Goal: Information Seeking & Learning: Learn about a topic

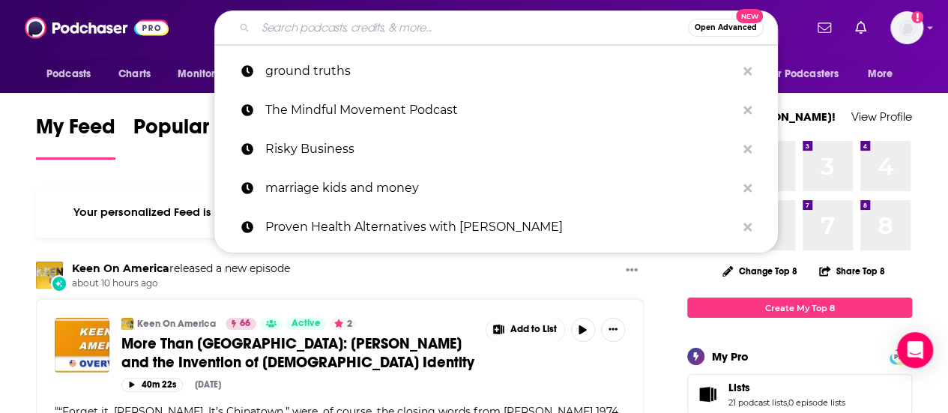
click at [327, 19] on input "Search podcasts, credits, & more..." at bounding box center [471, 28] width 432 height 24
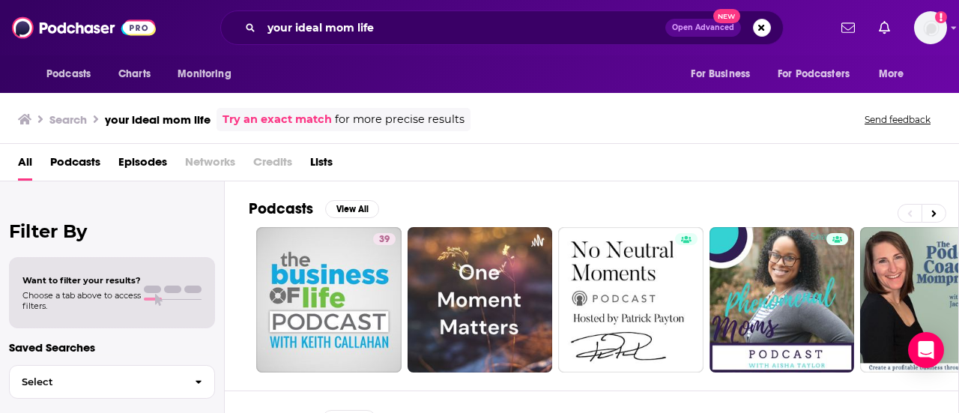
click at [396, 10] on div "your ideal mom life Open Advanced New" at bounding box center [501, 27] width 563 height 34
click at [393, 23] on input "your ideal mom life" at bounding box center [463, 28] width 404 height 24
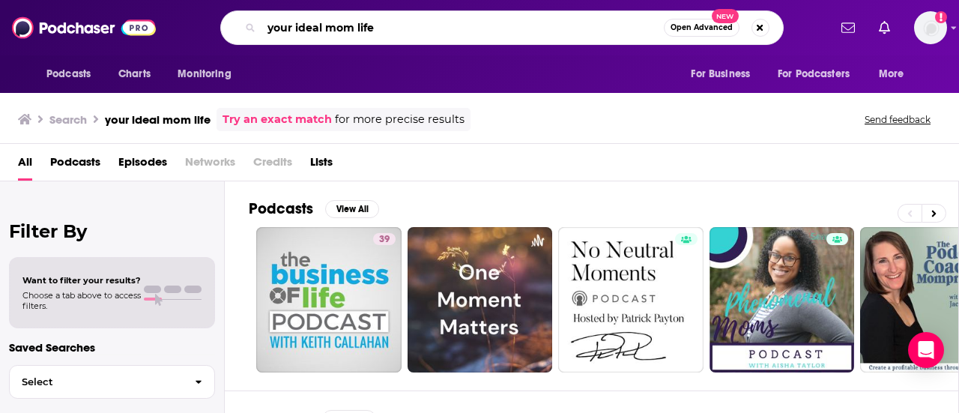
click at [393, 23] on input "your ideal mom life" at bounding box center [462, 28] width 402 height 24
type input "love your mom life"
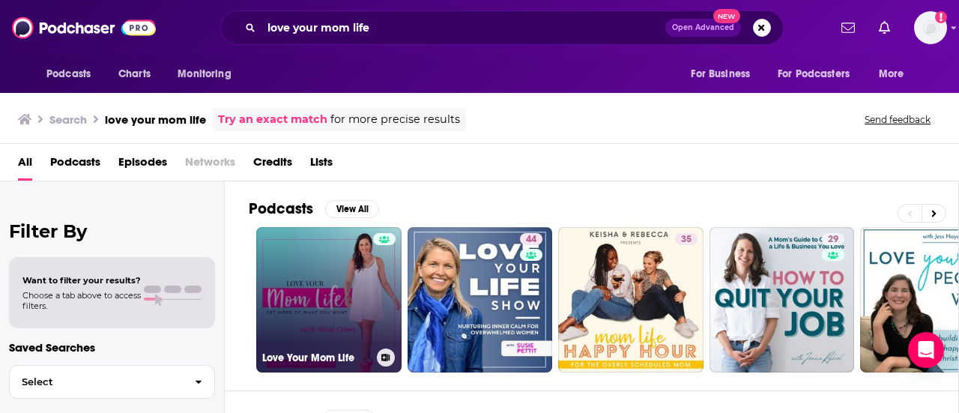
click at [315, 282] on link "Love Your Mom Life" at bounding box center [328, 299] width 145 height 145
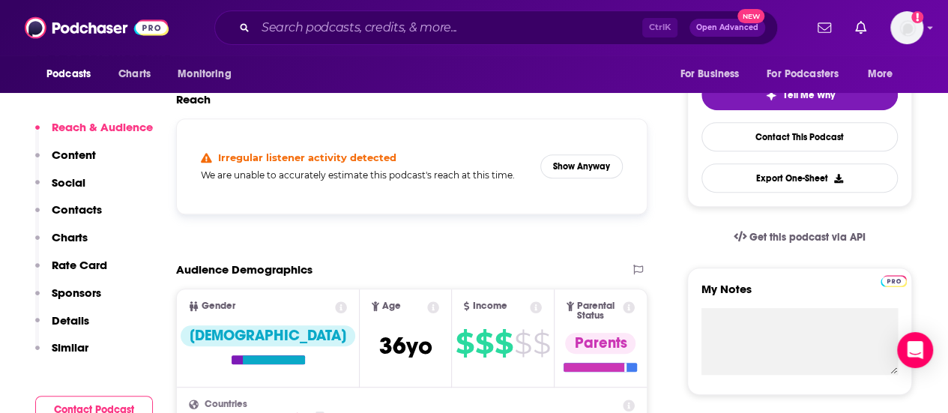
scroll to position [342, 0]
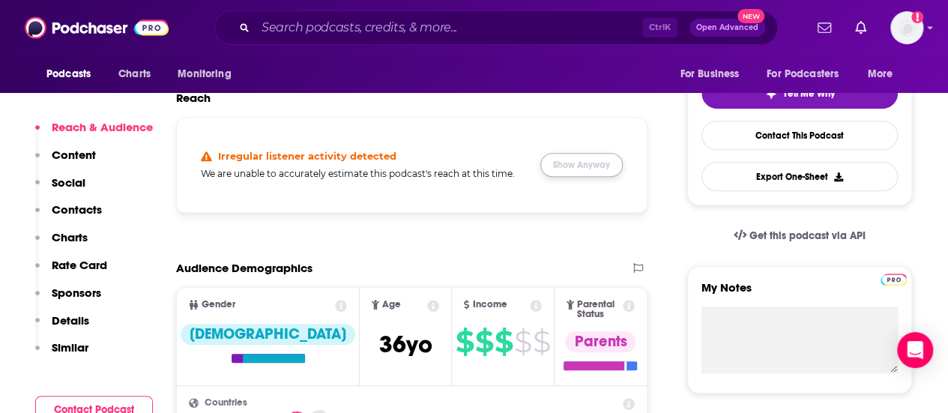
click at [562, 166] on button "Show Anyway" at bounding box center [581, 165] width 82 height 24
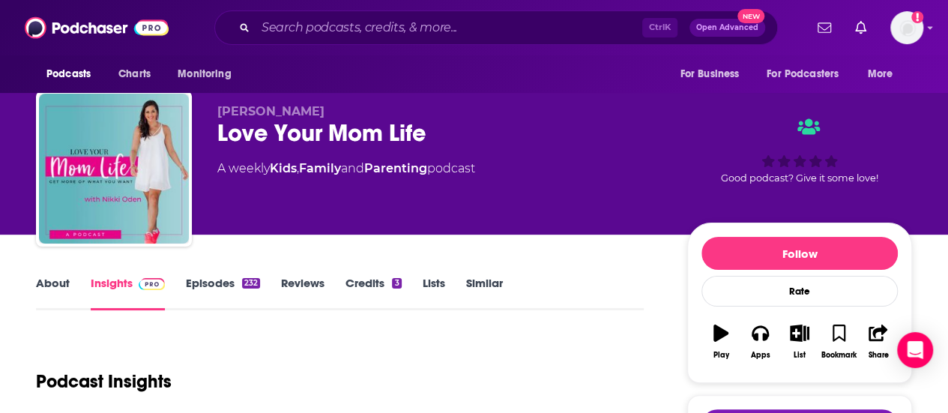
scroll to position [0, 0]
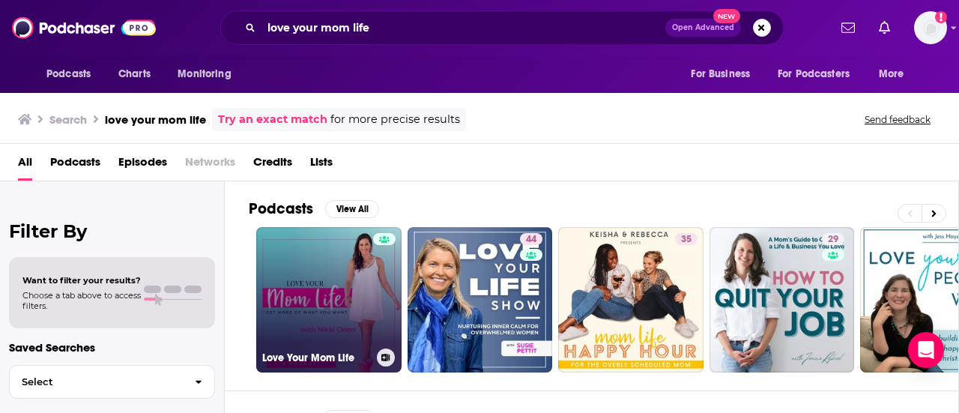
click at [342, 305] on link "Love Your Mom Life" at bounding box center [328, 299] width 145 height 145
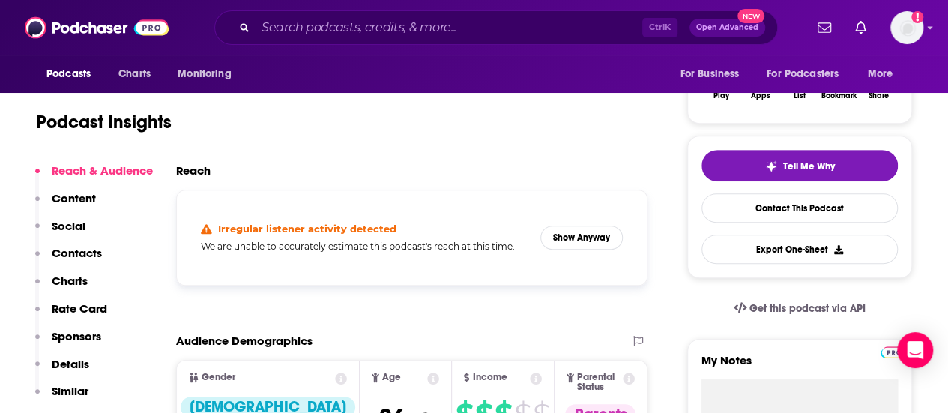
scroll to position [270, 0]
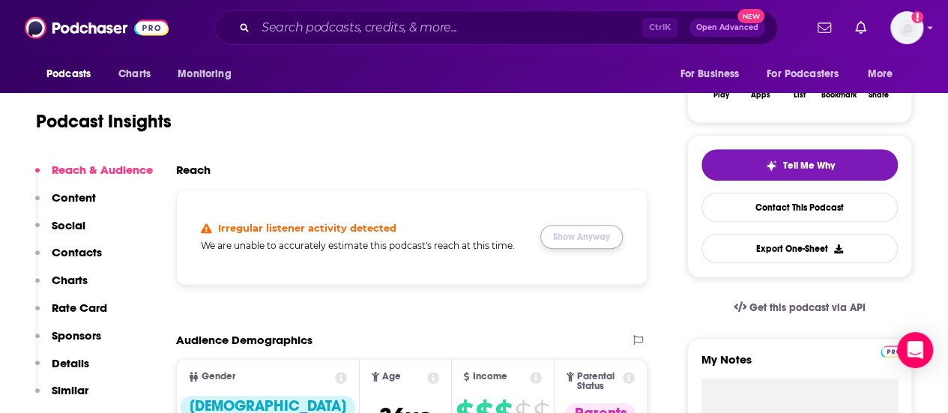
click at [613, 237] on button "Show Anyway" at bounding box center [581, 237] width 82 height 24
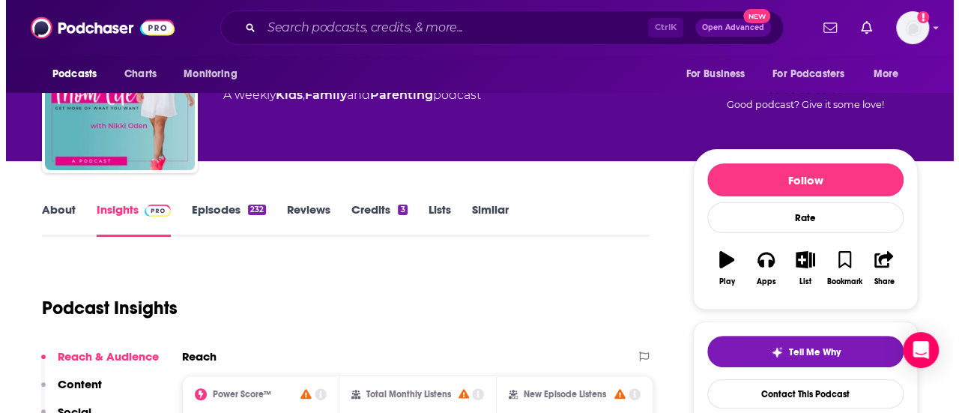
scroll to position [0, 0]
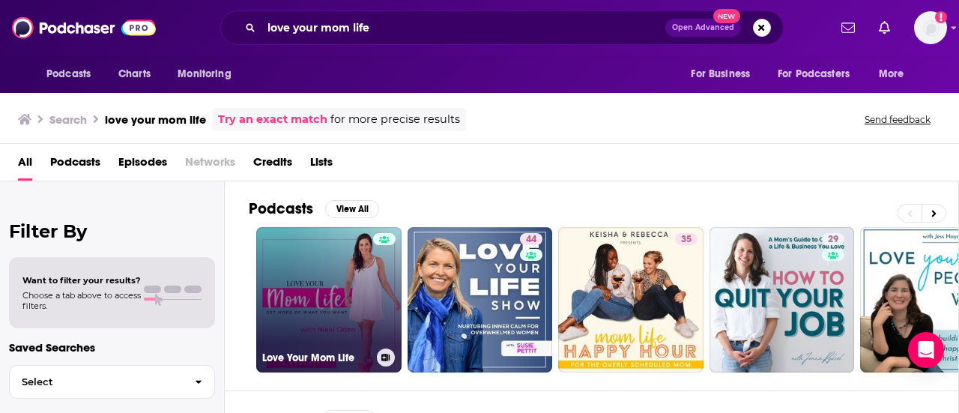
click at [304, 293] on link "Love Your Mom Life" at bounding box center [328, 299] width 145 height 145
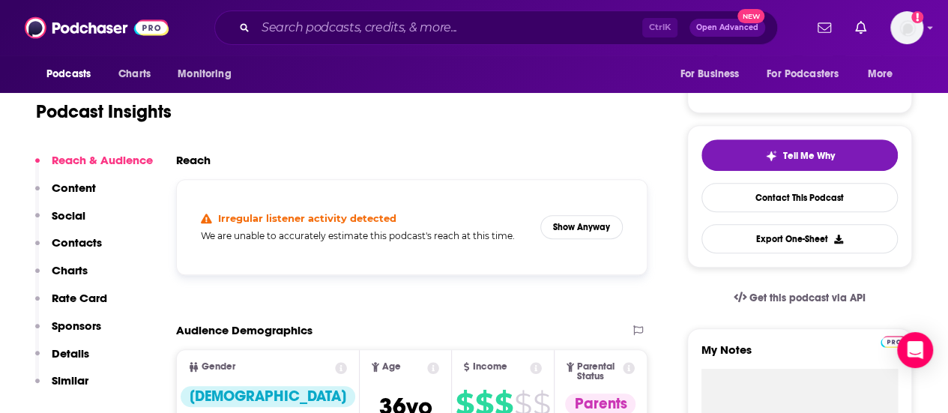
scroll to position [290, 0]
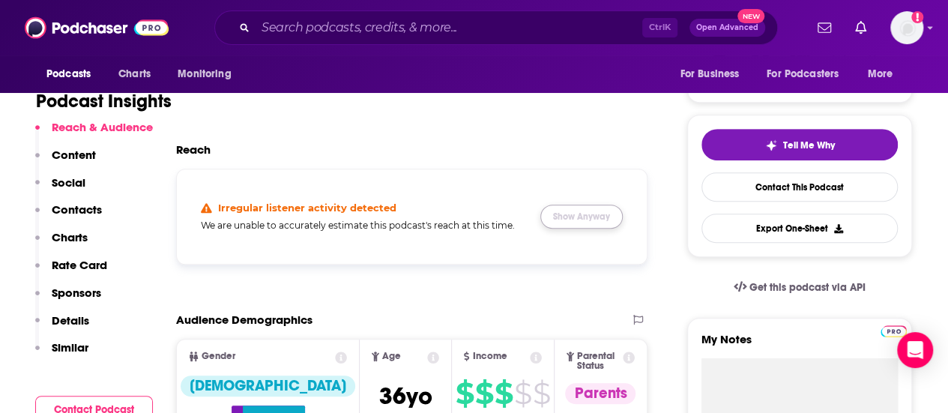
click at [569, 221] on button "Show Anyway" at bounding box center [581, 217] width 82 height 24
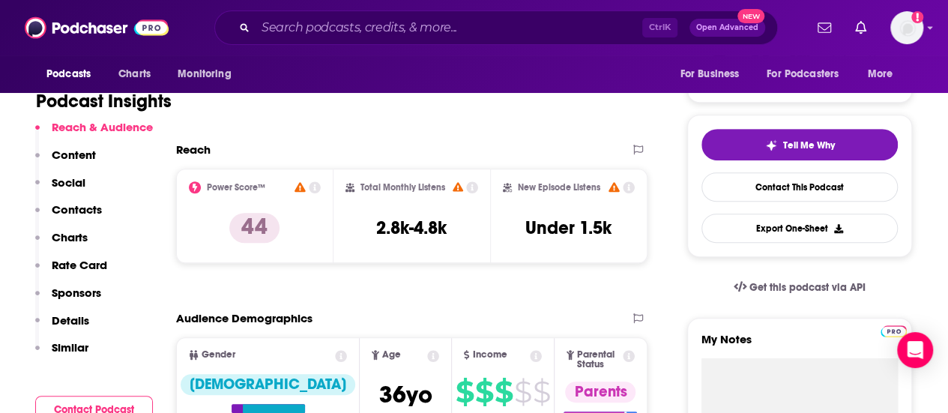
click at [476, 190] on icon at bounding box center [472, 187] width 12 height 12
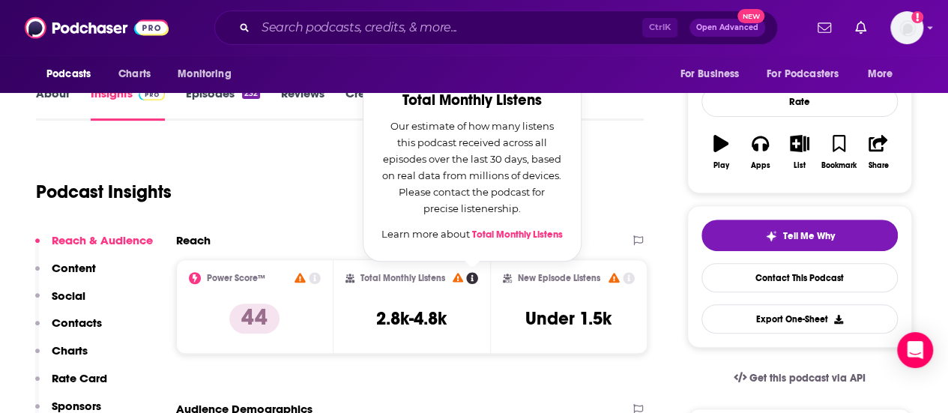
scroll to position [190, 0]
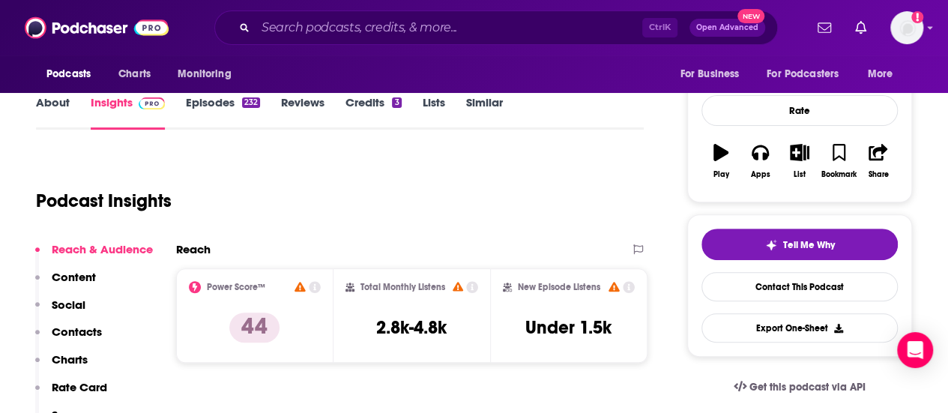
click at [304, 200] on div "Podcast Insights" at bounding box center [334, 192] width 596 height 76
